Goal: Task Accomplishment & Management: Manage account settings

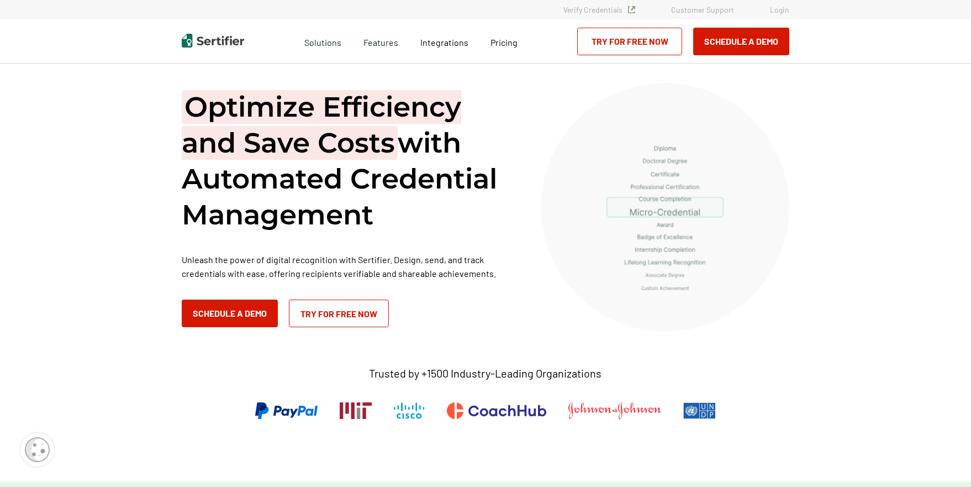
click at [779, 12] on link "Login" at bounding box center [779, 9] width 19 height 9
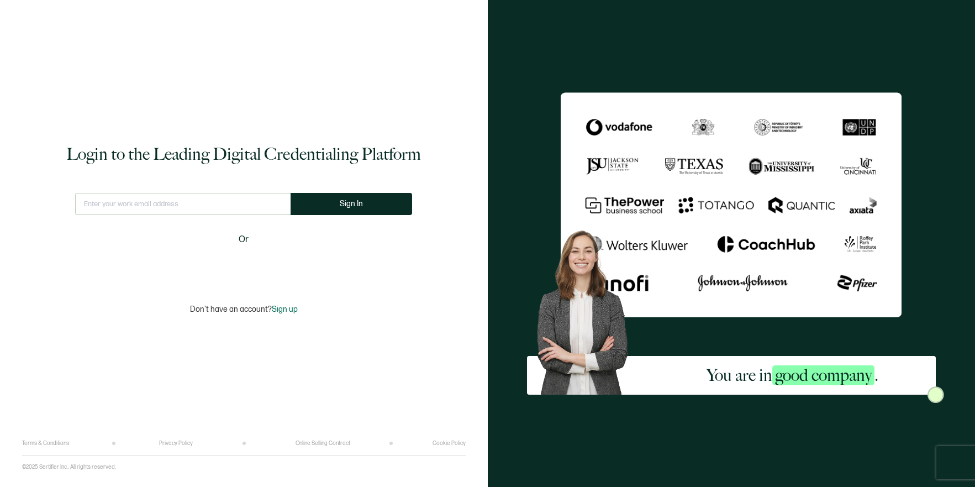
click at [183, 203] on input "text" at bounding box center [182, 204] width 215 height 22
type input "webadmin@forcescience.com"
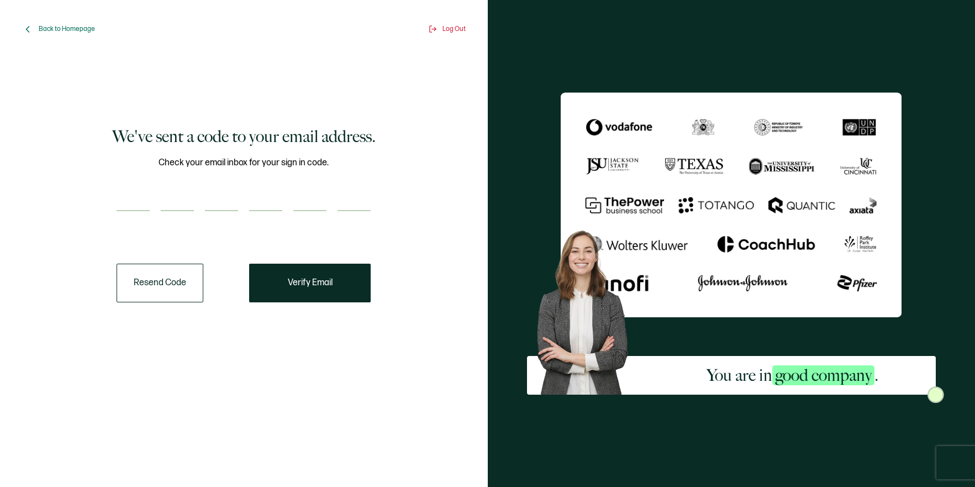
click at [148, 193] on input "number" at bounding box center [133, 200] width 33 height 22
paste input "8"
type input "8"
type input "9"
type input "0"
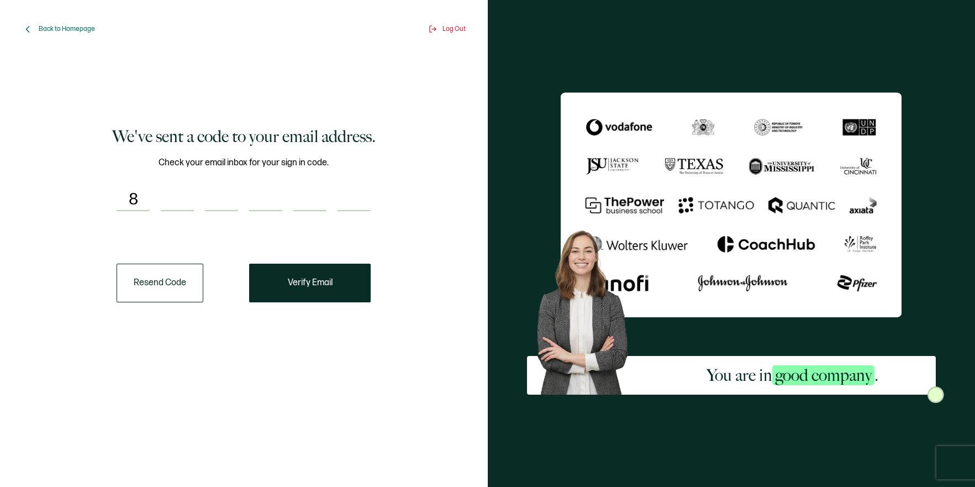
type input "5"
type input "0"
type input "1"
